Goal: Task Accomplishment & Management: Use online tool/utility

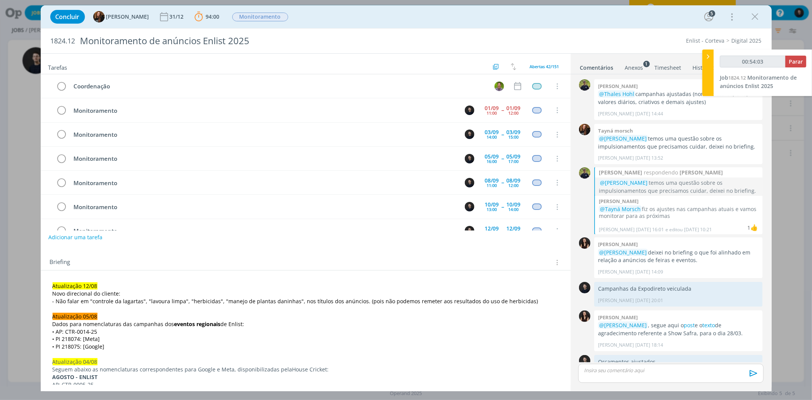
scroll to position [649, 0]
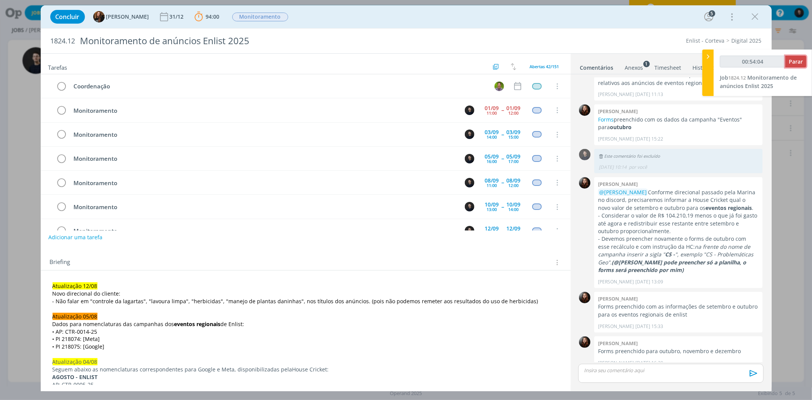
click at [804, 61] on button "Parar" at bounding box center [795, 62] width 21 height 12
type input "00:55:00"
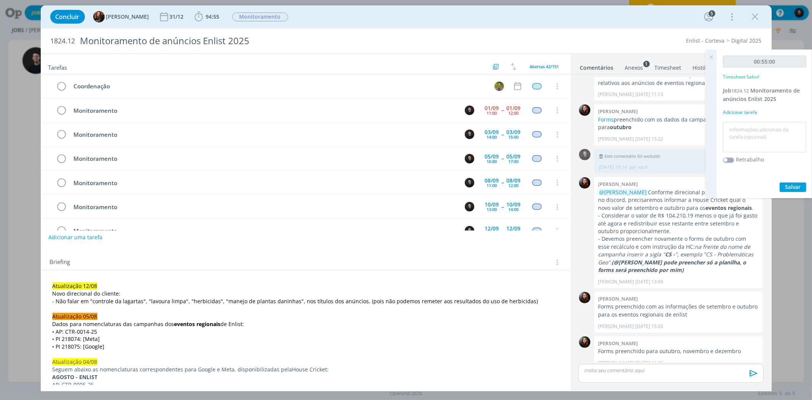
click at [770, 127] on textarea at bounding box center [764, 137] width 80 height 27
type textarea "monitoramento"
click at [779, 182] on button "Salvar" at bounding box center [792, 187] width 27 height 10
click at [194, 14] on icon "dialog" at bounding box center [198, 17] width 8 height 10
click at [261, 32] on button "Apontar" at bounding box center [266, 34] width 32 height 8
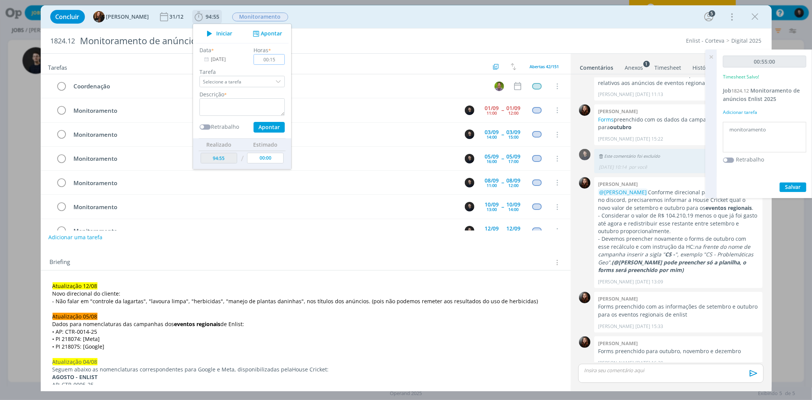
type input "00:15"
click at [224, 111] on textarea "dialog" at bounding box center [241, 107] width 85 height 18
type textarea "monitorametno"
click at [253, 122] on button "Apontar" at bounding box center [268, 127] width 31 height 11
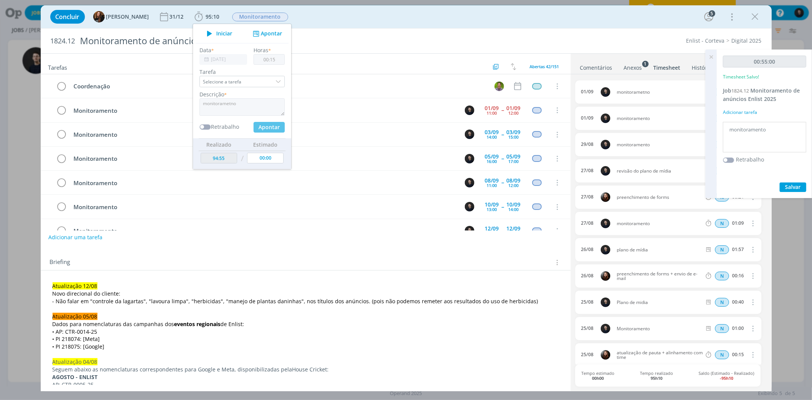
type input "95:10"
type input "00:00"
click at [502, 39] on div "Enlist - Corteva Digital 2025" at bounding box center [615, 41] width 299 height 8
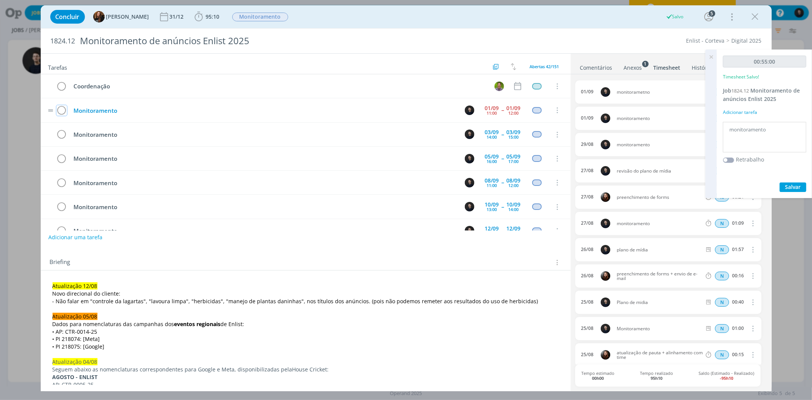
drag, startPoint x: 63, startPoint y: 111, endPoint x: 85, endPoint y: 111, distance: 21.7
click at [63, 111] on icon "dialog" at bounding box center [61, 110] width 11 height 11
click at [761, 13] on div "dialog" at bounding box center [755, 17] width 14 height 14
click at [756, 17] on icon "dialog" at bounding box center [754, 16] width 11 height 11
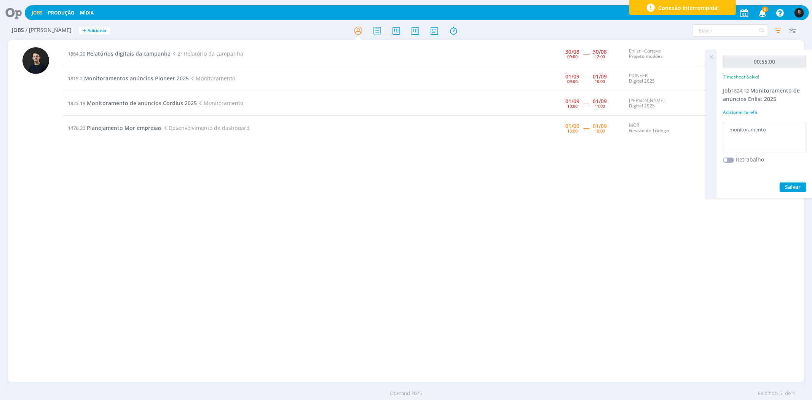
click at [113, 75] on span "Monitoramentos anúncios Pioneer 2025" at bounding box center [136, 78] width 105 height 7
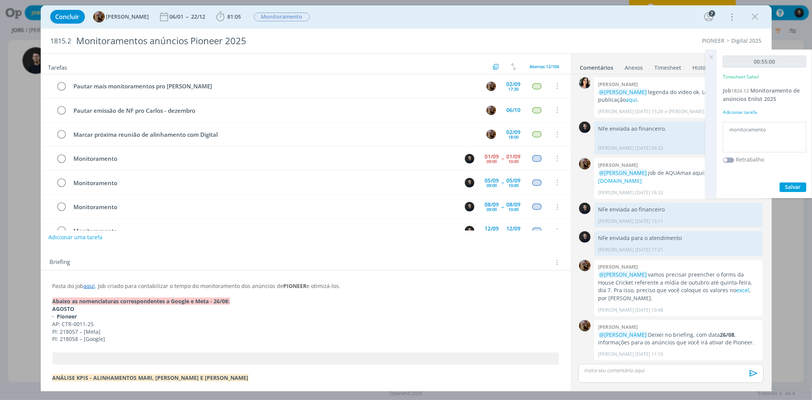
scroll to position [48, 0]
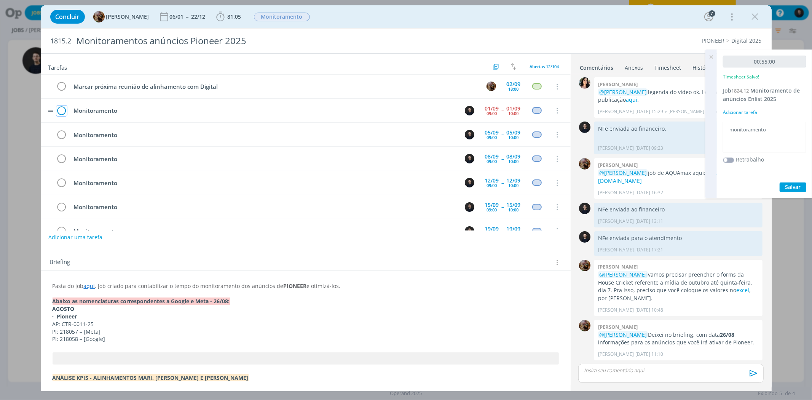
click at [61, 111] on icon "dialog" at bounding box center [61, 110] width 11 height 11
click at [752, 15] on icon "dialog" at bounding box center [754, 16] width 11 height 11
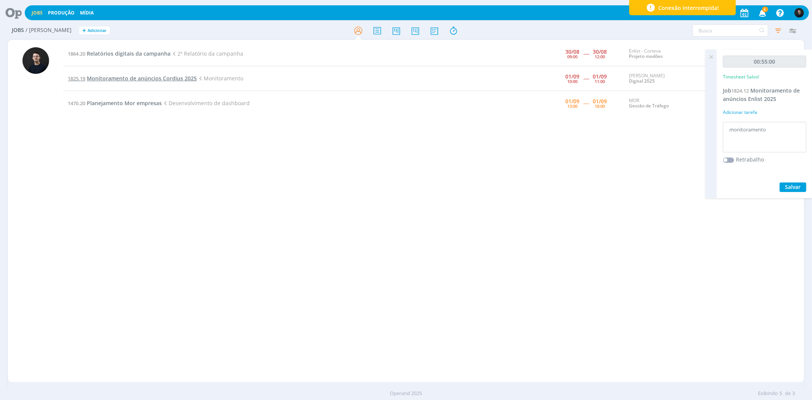
click at [150, 79] on span "Monitoramento de anúncios Cordius 2025" at bounding box center [142, 78] width 110 height 7
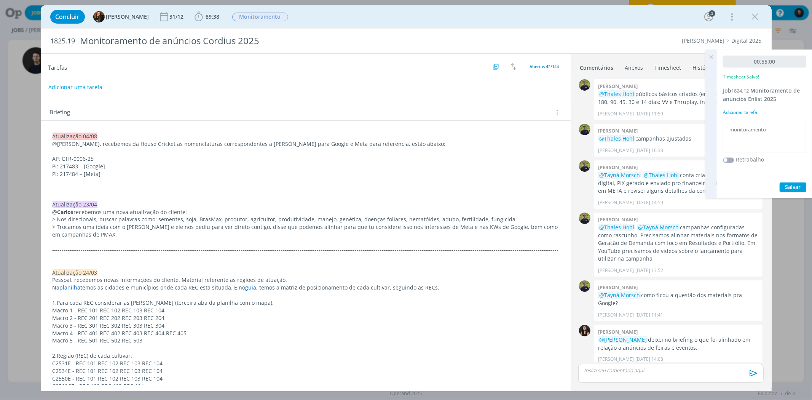
scroll to position [315, 0]
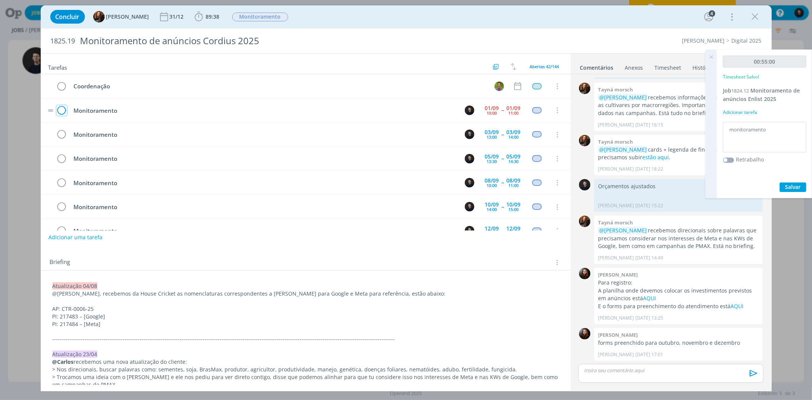
click at [57, 109] on icon "dialog" at bounding box center [61, 110] width 11 height 11
click at [755, 14] on icon "dialog" at bounding box center [754, 16] width 11 height 11
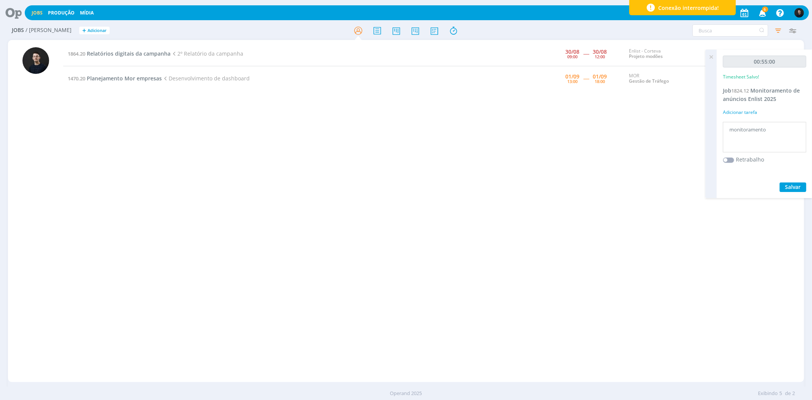
click at [377, 199] on div "1864.20 Relatórios digitais da campanha 2º Relatório da campanha [DATE] 09:00 -…" at bounding box center [433, 210] width 740 height 339
click at [709, 58] on icon at bounding box center [711, 56] width 14 height 15
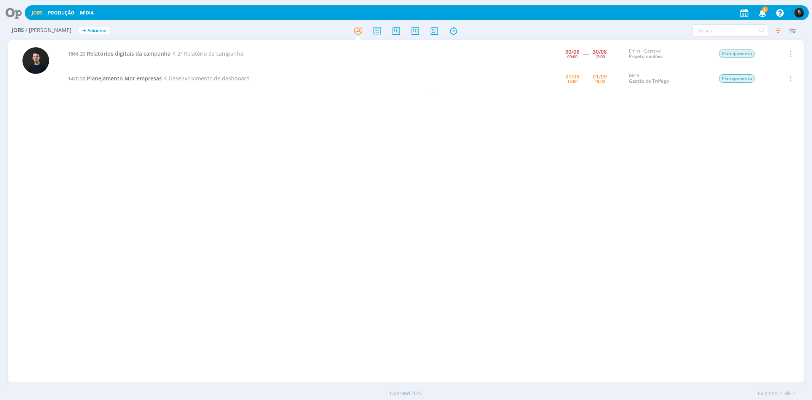
click at [130, 78] on span "Planejamento Mor empresas" at bounding box center [124, 78] width 75 height 7
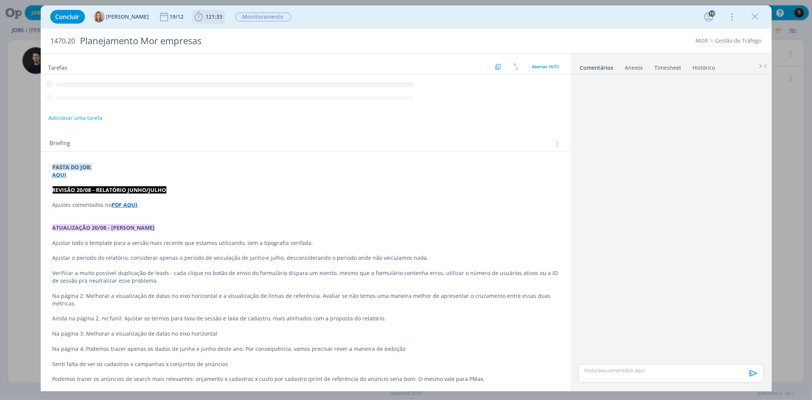
click at [208, 16] on span "121:33" at bounding box center [214, 16] width 17 height 7
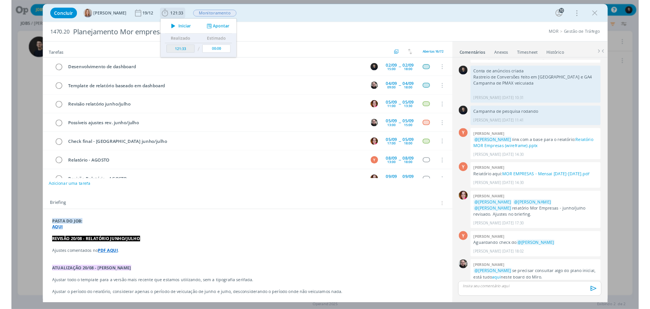
scroll to position [238, 0]
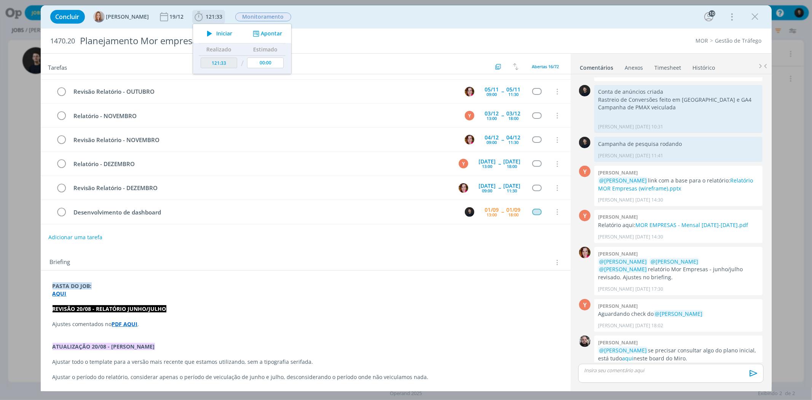
click at [212, 31] on icon "dialog" at bounding box center [209, 34] width 13 height 10
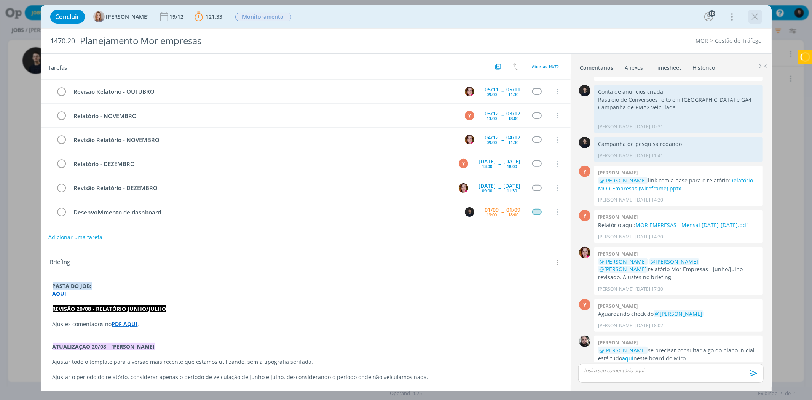
click at [756, 14] on icon "dialog" at bounding box center [754, 16] width 11 height 11
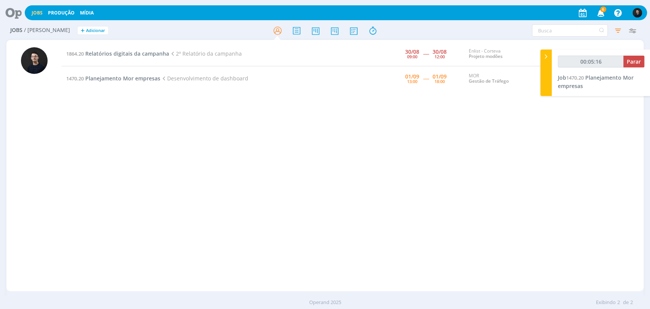
click at [128, 73] on td "1470.20 Planejamento Mor empresas Desenvolvimento de dashboard" at bounding box center [202, 78] width 280 height 25
click at [128, 77] on span "Planejamento Mor empresas" at bounding box center [122, 78] width 75 height 7
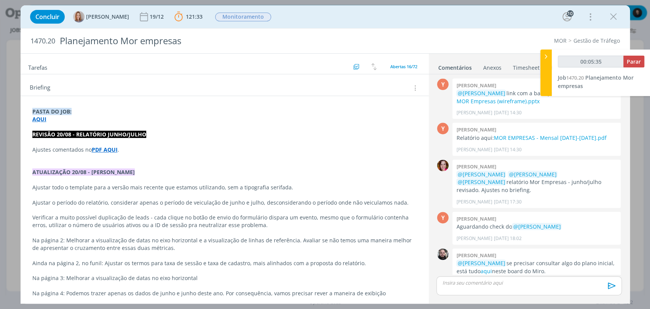
scroll to position [127, 0]
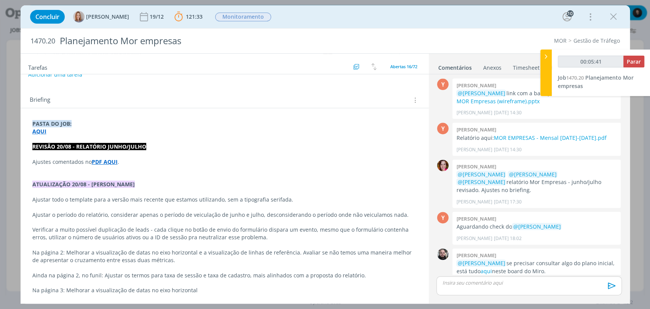
type input "00:05:42"
click at [546, 88] on div at bounding box center [545, 72] width 11 height 46
